Goal: Task Accomplishment & Management: Use online tool/utility

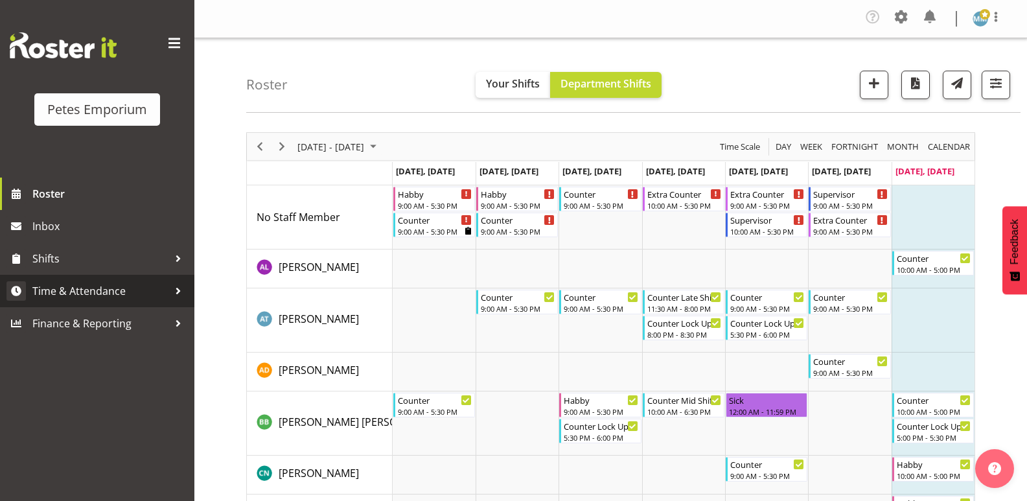
click at [110, 286] on span "Time & Attendance" at bounding box center [100, 290] width 136 height 19
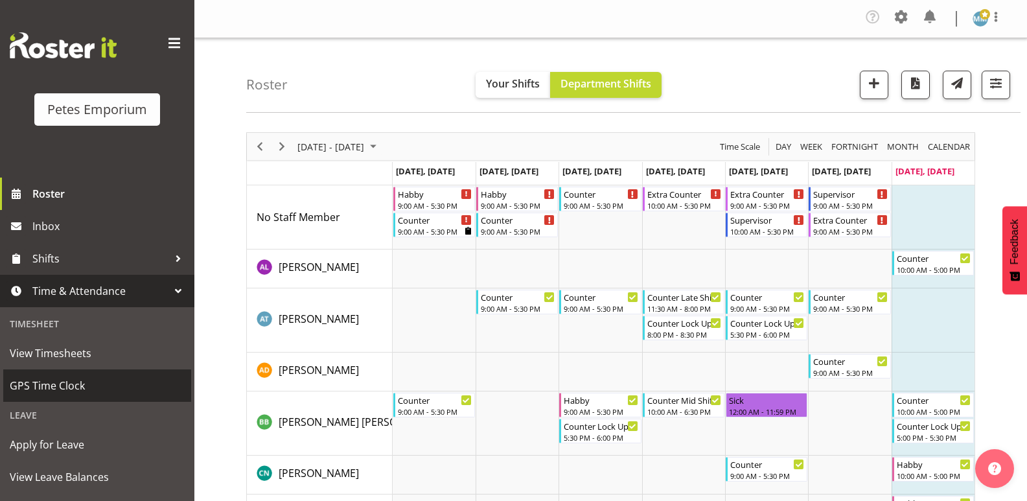
click at [71, 382] on span "GPS Time Clock" at bounding box center [97, 385] width 175 height 19
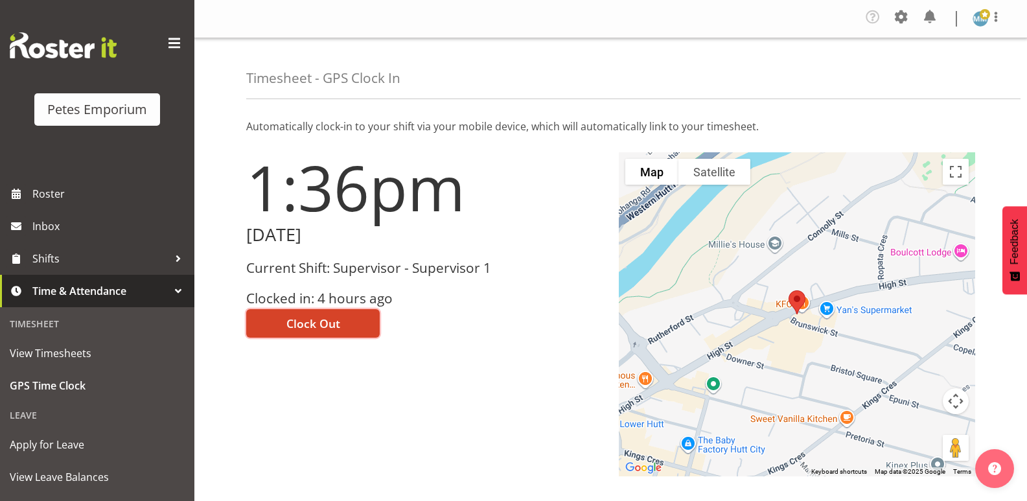
click at [321, 322] on span "Clock Out" at bounding box center [313, 323] width 54 height 17
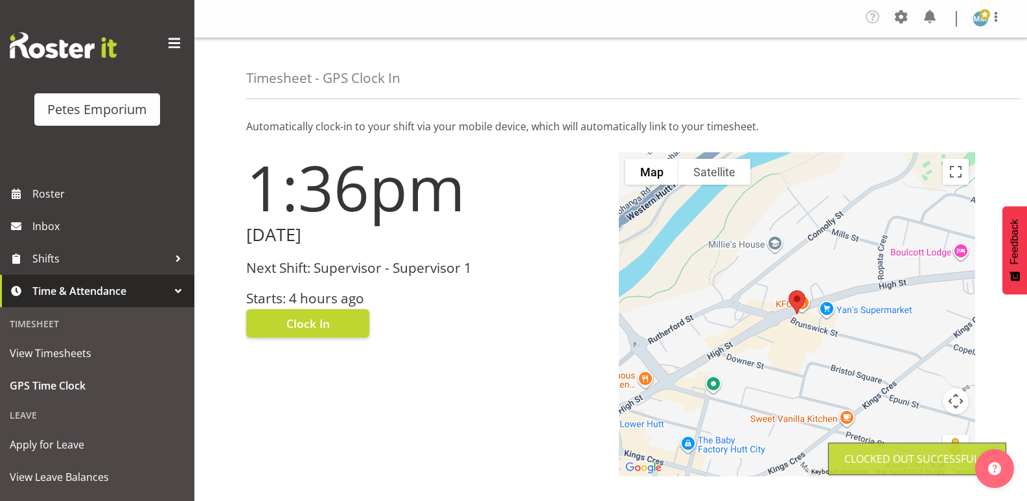
click at [979, 11] on img at bounding box center [981, 19] width 16 height 16
click at [921, 70] on link "Log Out" at bounding box center [942, 71] width 124 height 23
